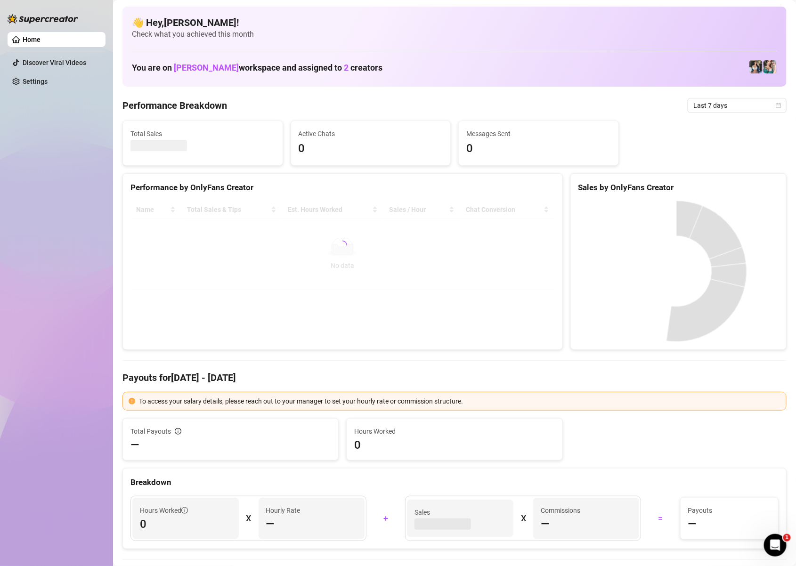
click at [771, 106] on div "Last 7 days" at bounding box center [736, 105] width 99 height 15
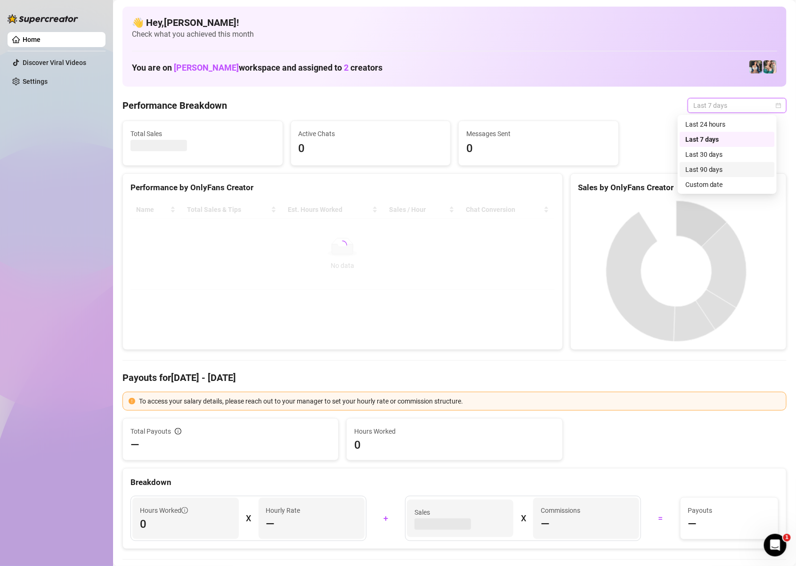
click at [701, 187] on div "Custom date" at bounding box center [727, 184] width 84 height 10
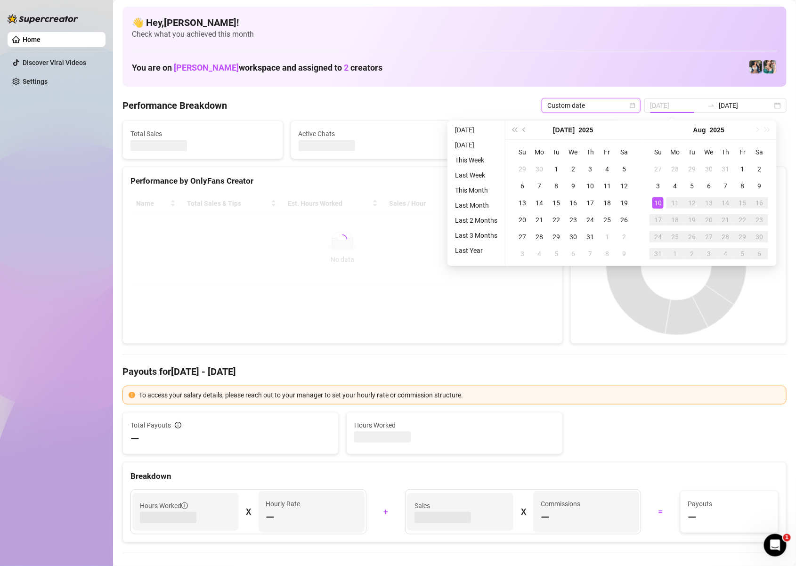
type input "[DATE]"
click at [658, 200] on div "10" at bounding box center [657, 202] width 11 height 11
click at [658, 200] on canvas at bounding box center [676, 264] width 196 height 141
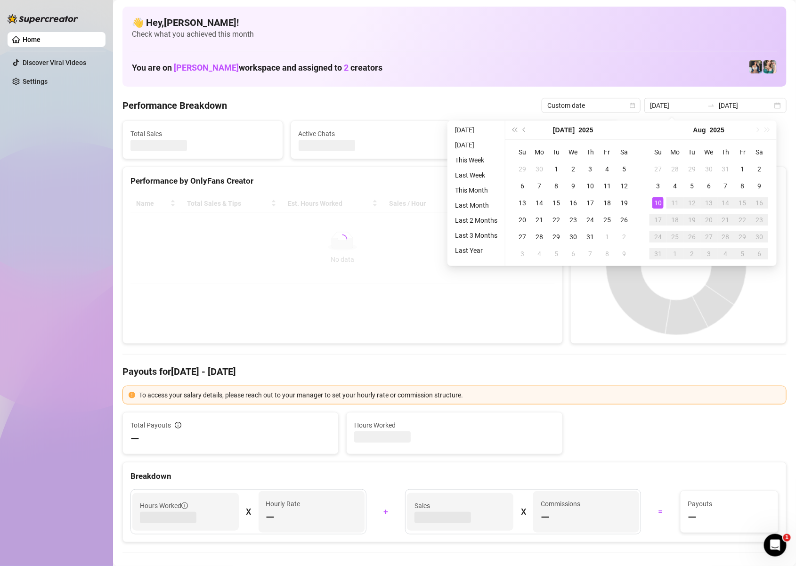
click at [658, 200] on canvas at bounding box center [676, 264] width 196 height 141
type input "[DATE]"
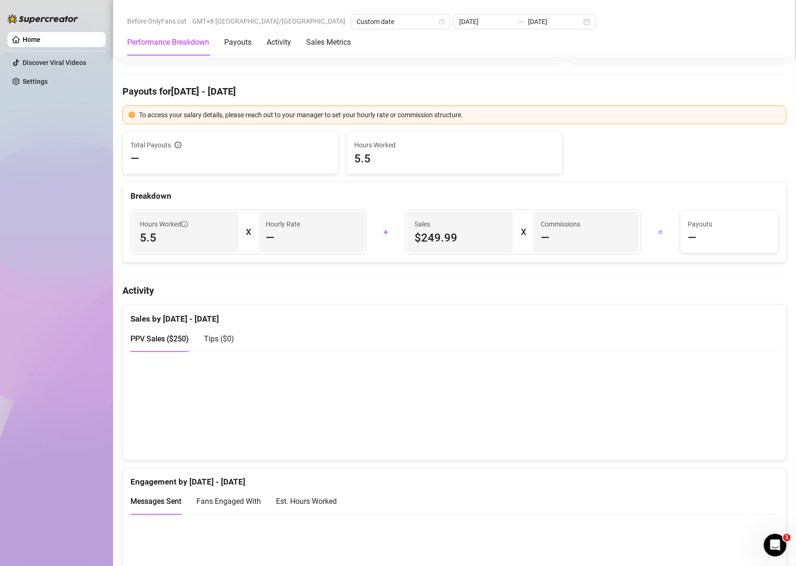
scroll to position [538, 0]
